Goal: Check status: Check status

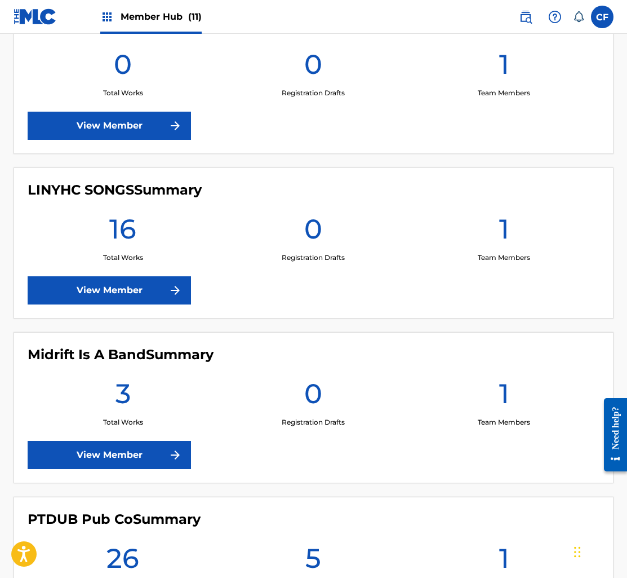
scroll to position [830, 0]
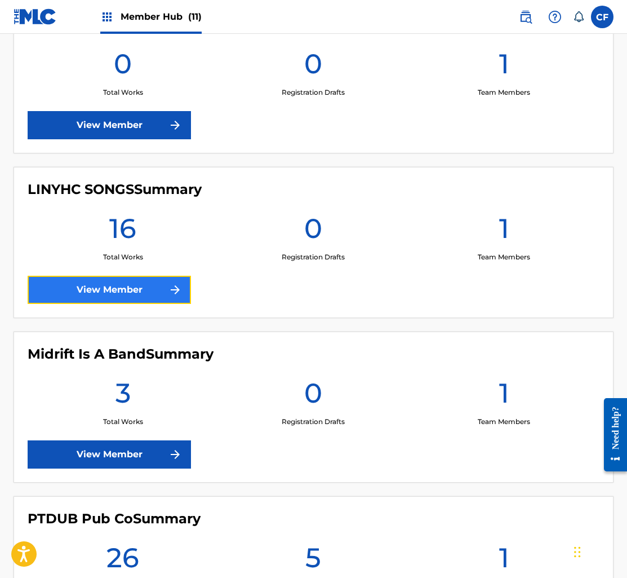
click at [125, 285] on link "View Member" at bounding box center [109, 290] width 163 height 28
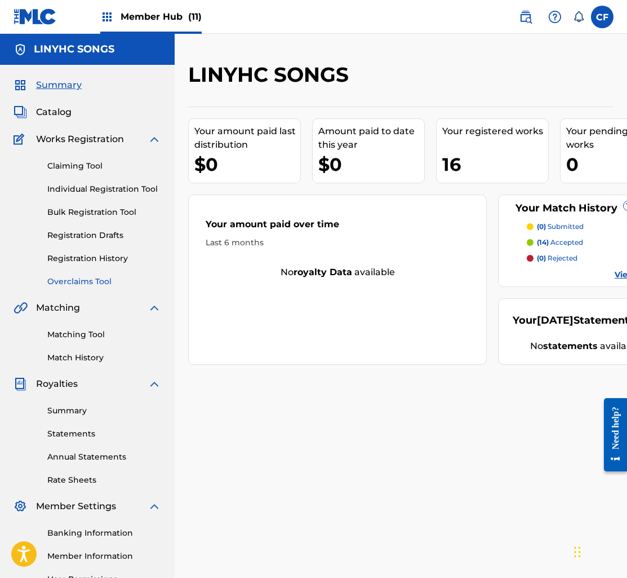
click at [90, 277] on link "Overclaims Tool" at bounding box center [104, 282] width 114 height 12
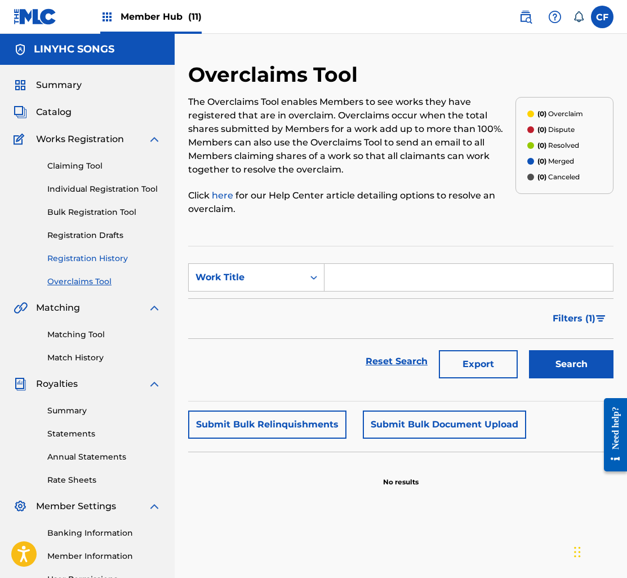
click at [106, 255] on link "Registration History" at bounding box center [104, 258] width 114 height 12
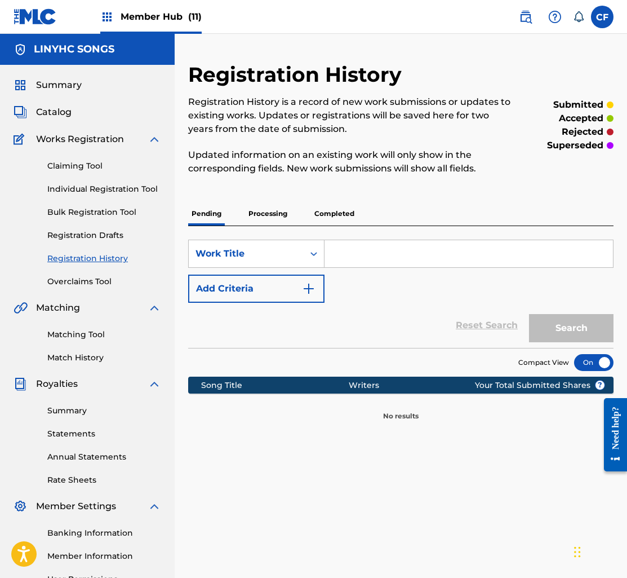
click at [274, 214] on p "Processing" at bounding box center [268, 214] width 46 height 24
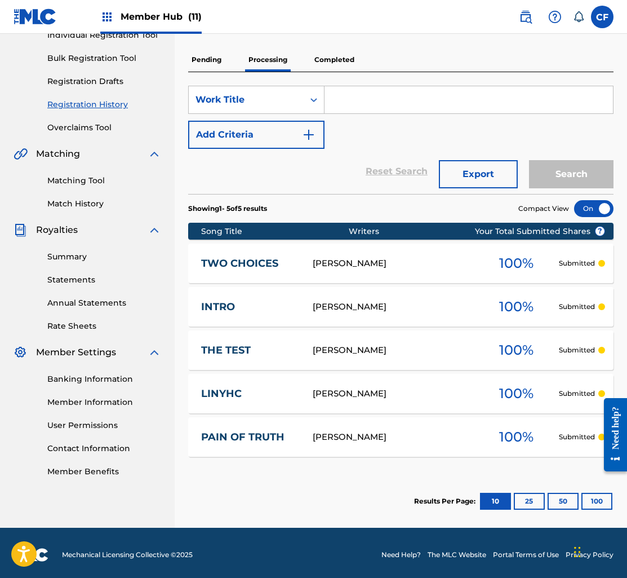
scroll to position [158, 0]
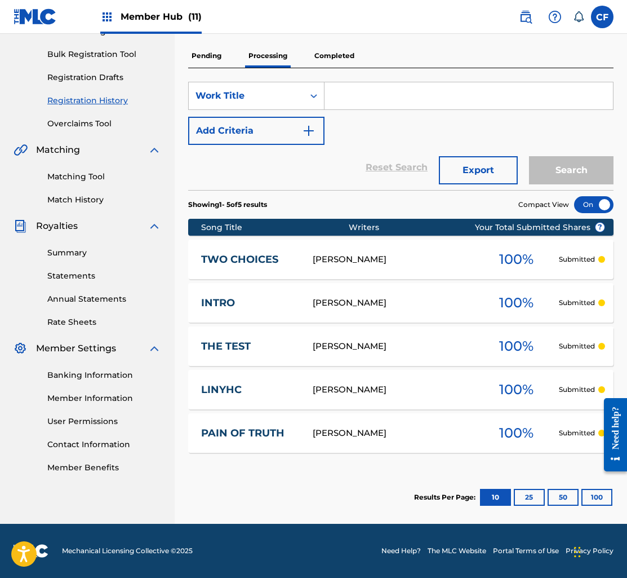
click at [314, 266] on div "TWO CHOICES TF1RT4 [PERSON_NAME] 100 % Submitted" at bounding box center [400, 259] width 425 height 39
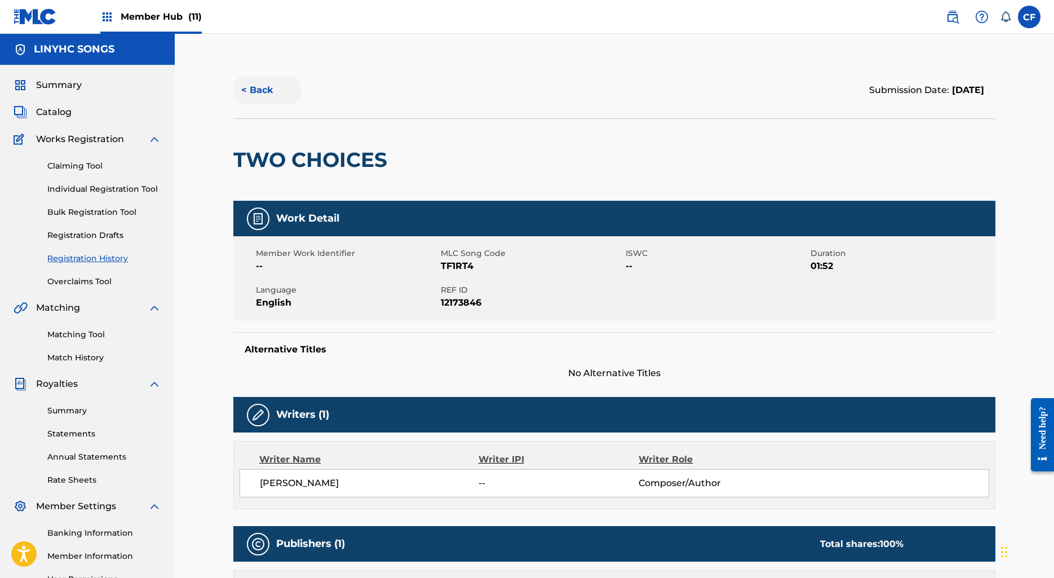
click at [261, 89] on button "< Back" at bounding box center [267, 90] width 68 height 28
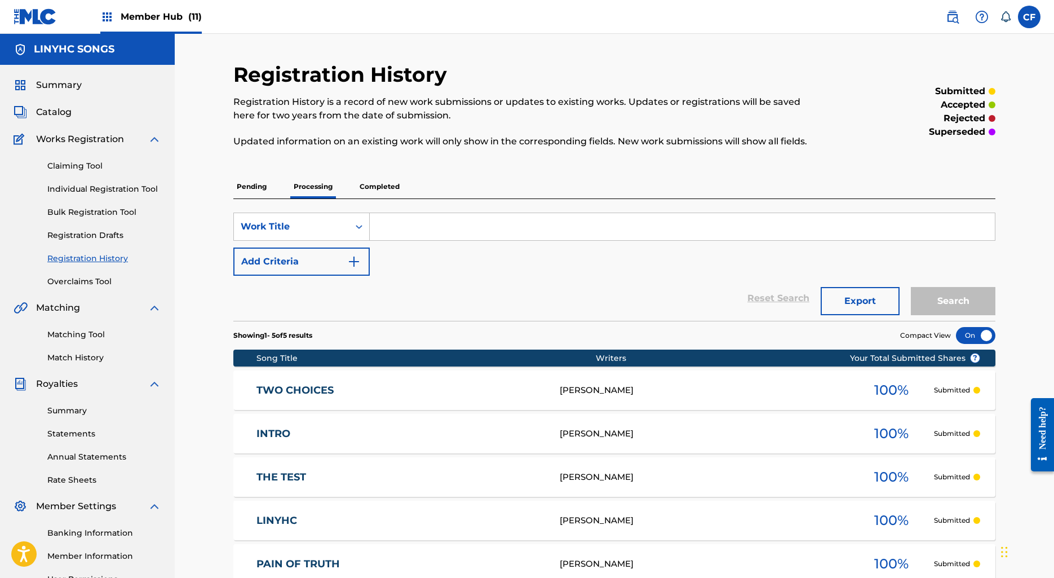
click at [256, 189] on p "Pending" at bounding box center [251, 187] width 37 height 24
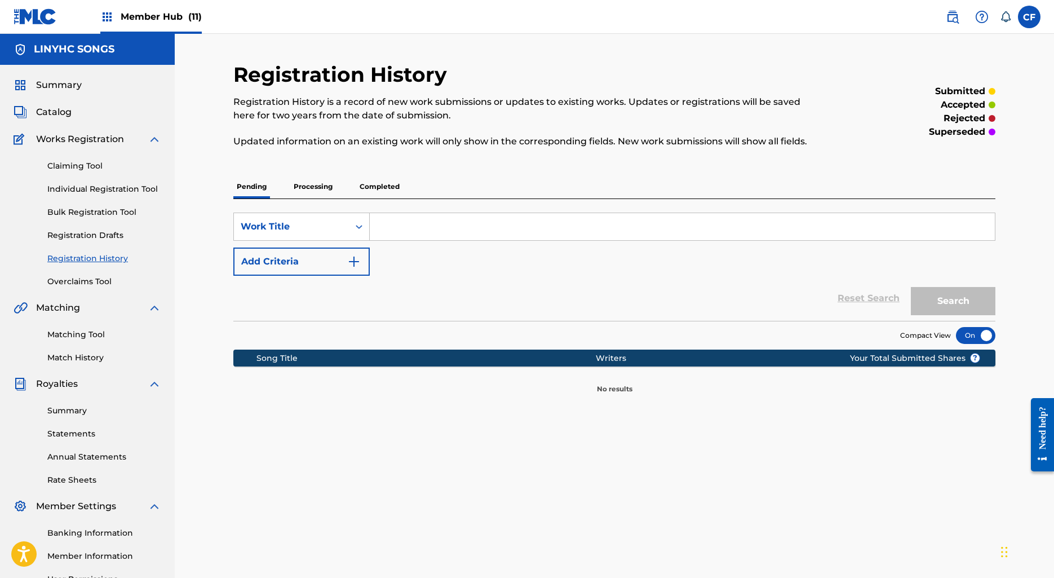
click at [369, 187] on p "Completed" at bounding box center [379, 187] width 47 height 24
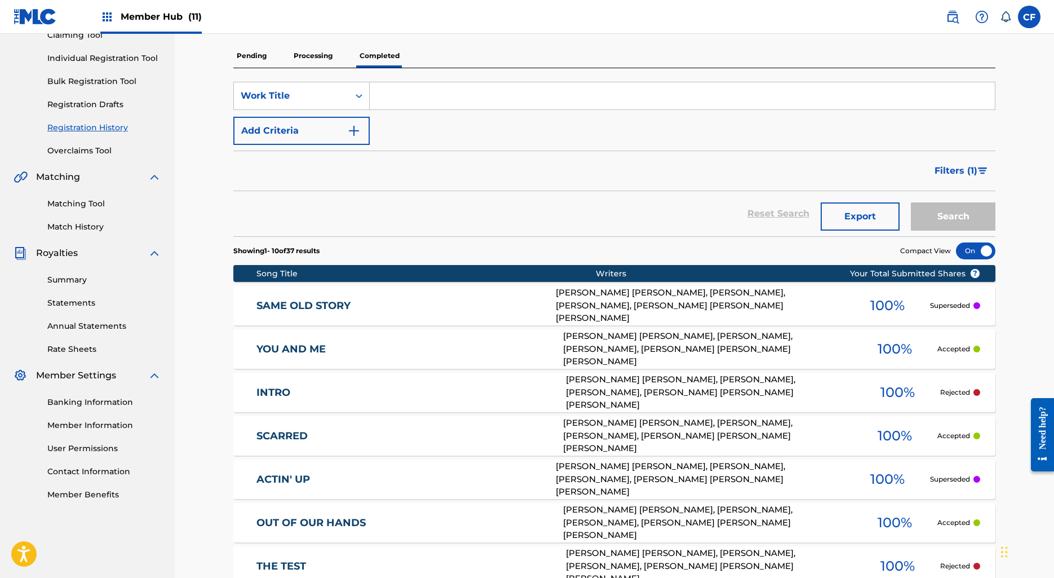
scroll to position [300, 0]
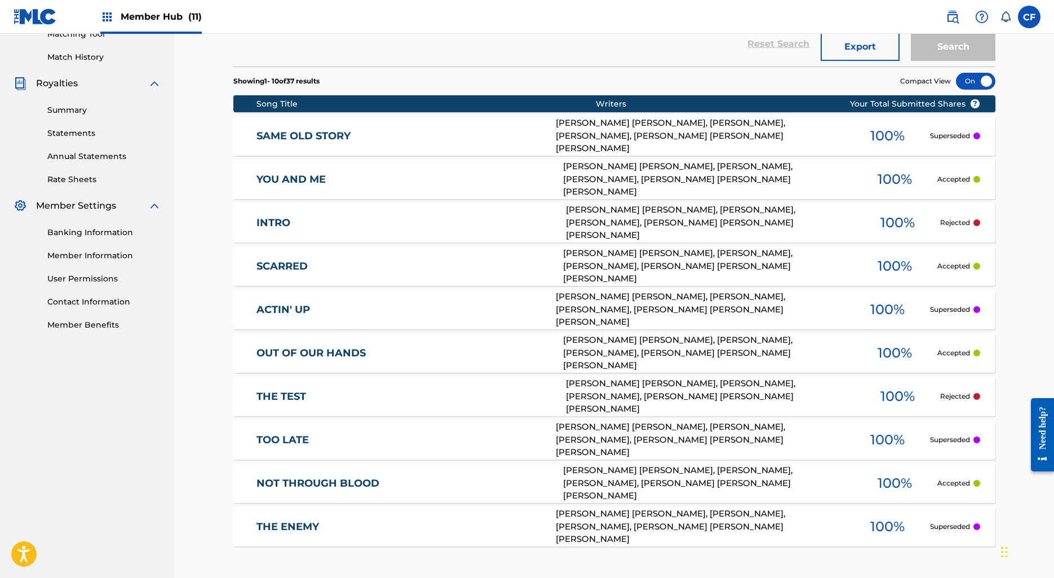
click at [377, 222] on link "INTRO" at bounding box center [403, 222] width 295 height 13
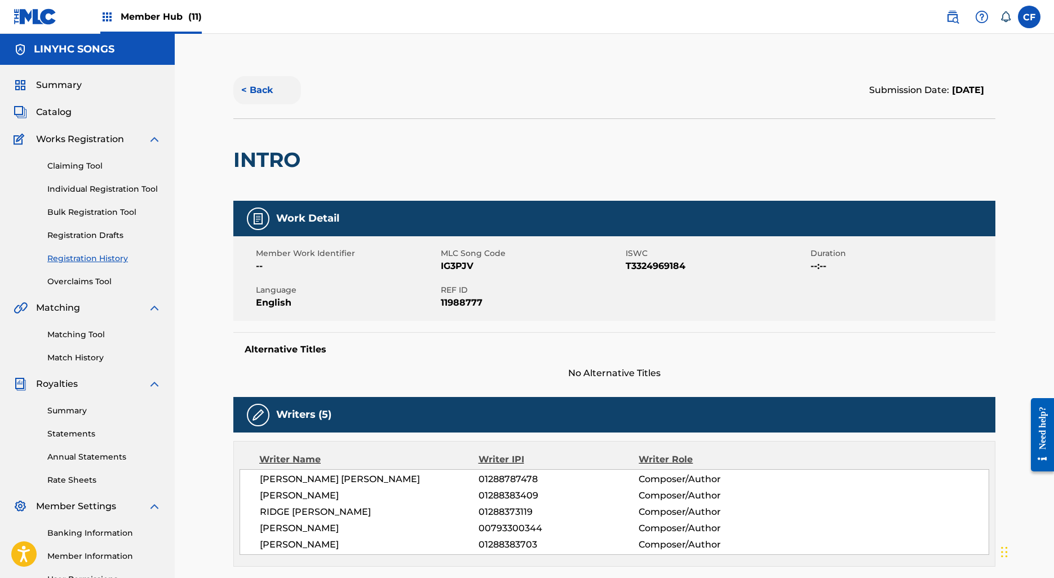
click at [273, 97] on button "< Back" at bounding box center [267, 90] width 68 height 28
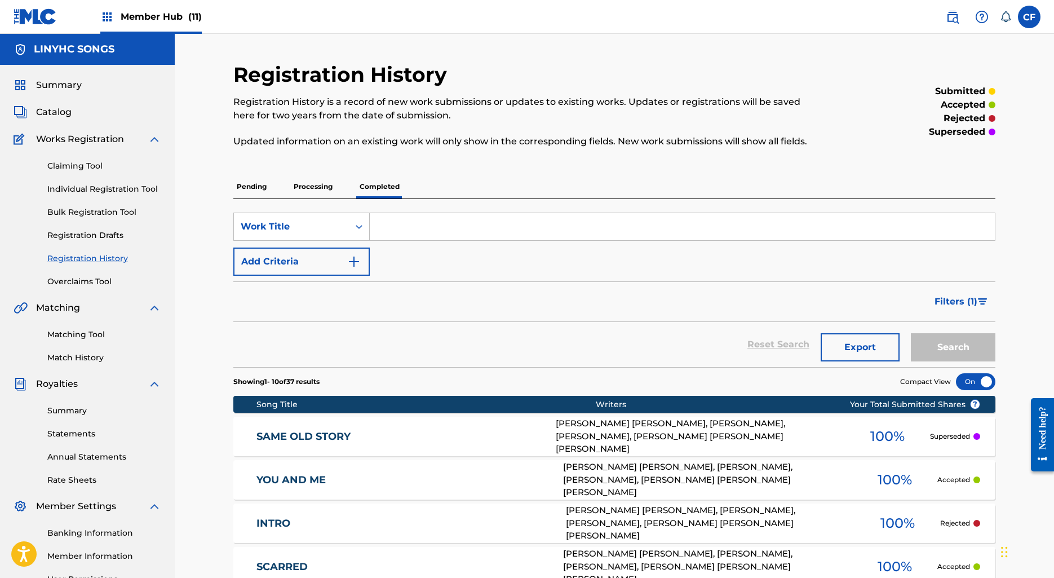
scroll to position [121, 0]
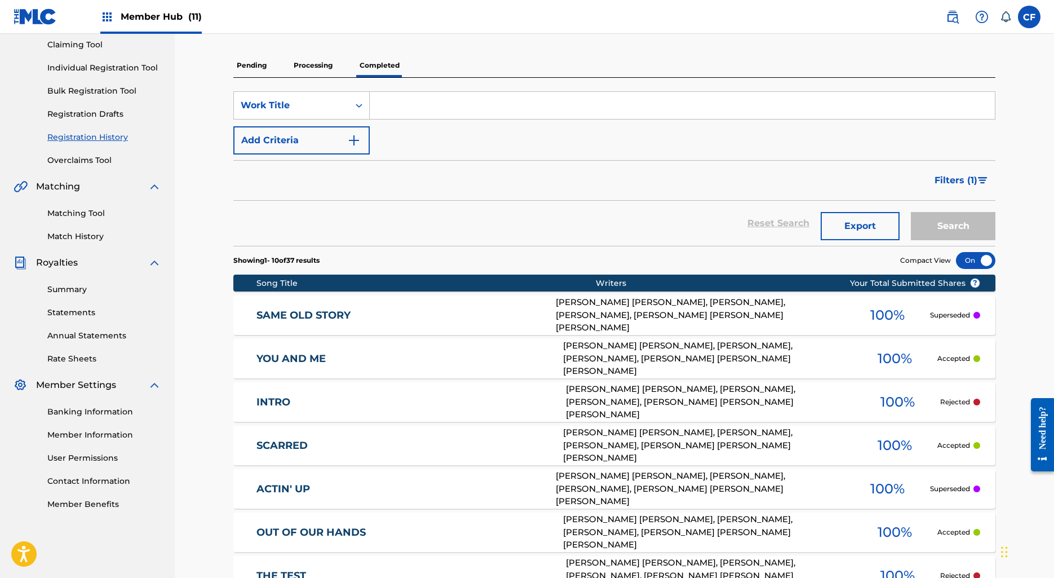
click at [130, 23] on div "Member Hub (11)" at bounding box center [150, 16] width 101 height 33
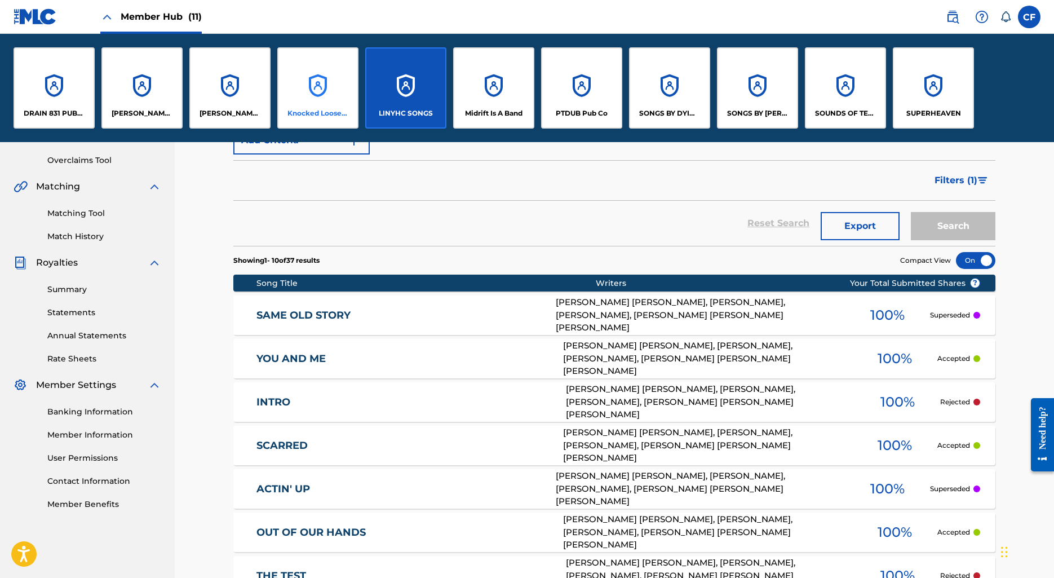
click at [310, 73] on div "Knocked Loose Publishing" at bounding box center [317, 87] width 81 height 81
